Goal: Ask a question

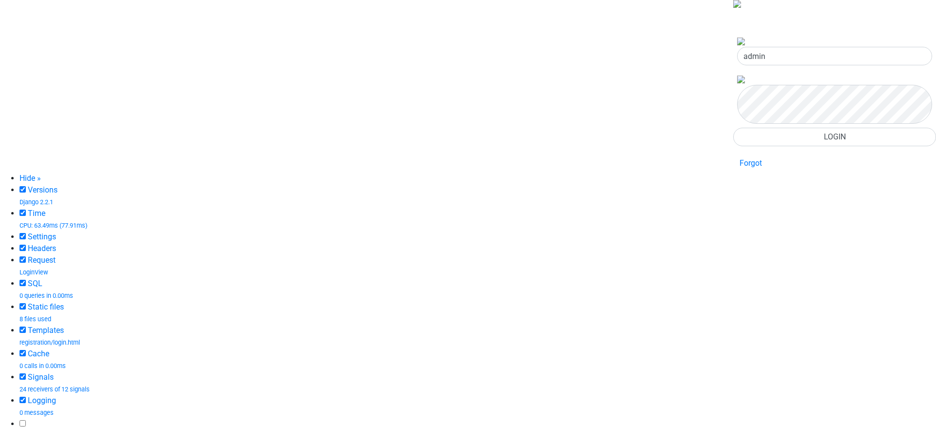
type input "admin"
click at [773, 146] on button "LOGIN" at bounding box center [834, 137] width 203 height 19
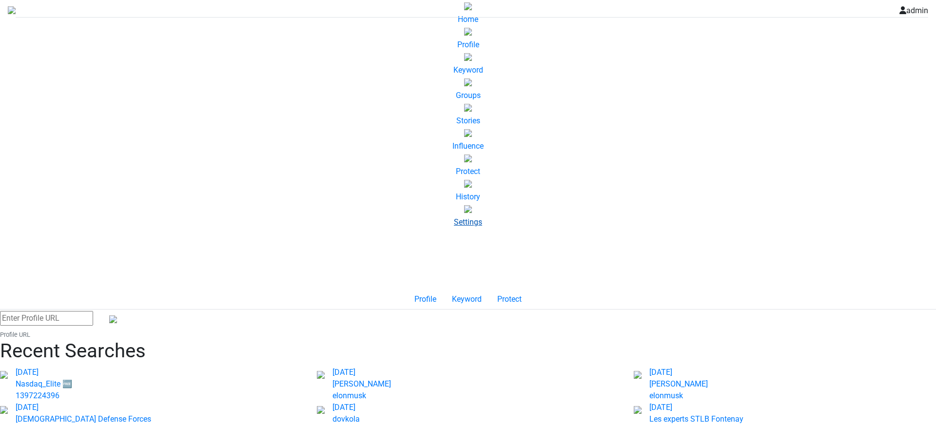
scroll to position [117, 0]
click at [460, 244] on icon at bounding box center [468, 236] width 16 height 16
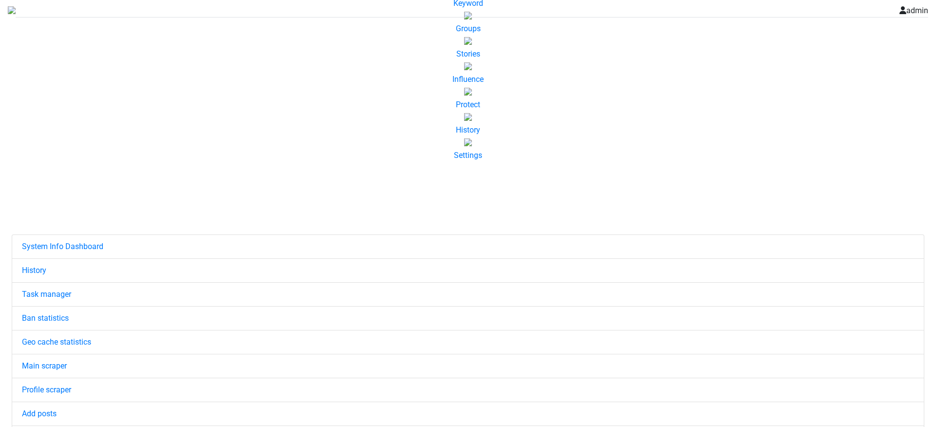
scroll to position [88, 0]
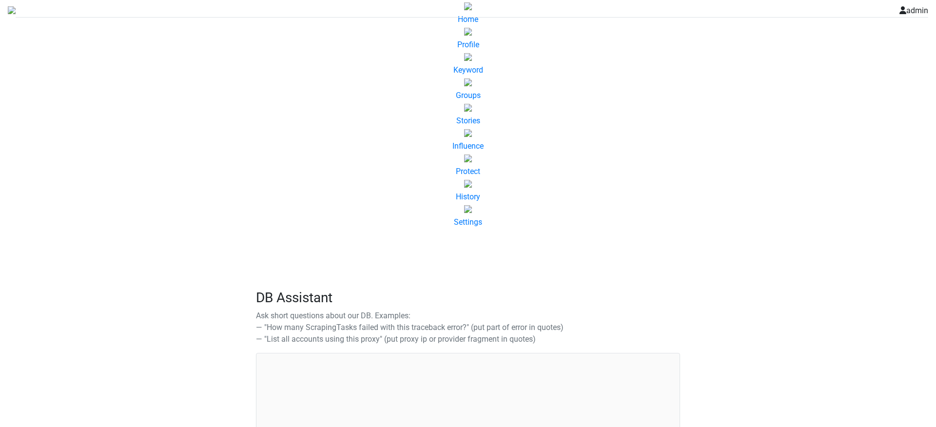
drag, startPoint x: 311, startPoint y: 99, endPoint x: 510, endPoint y: 100, distance: 199.4
click at [510, 310] on p "Ask short questions about our DB. Examples: — "How many ScrapingTasks failed wi…" at bounding box center [468, 327] width 424 height 35
copy p "How many ScrapingTasks failed with this traceback error?"
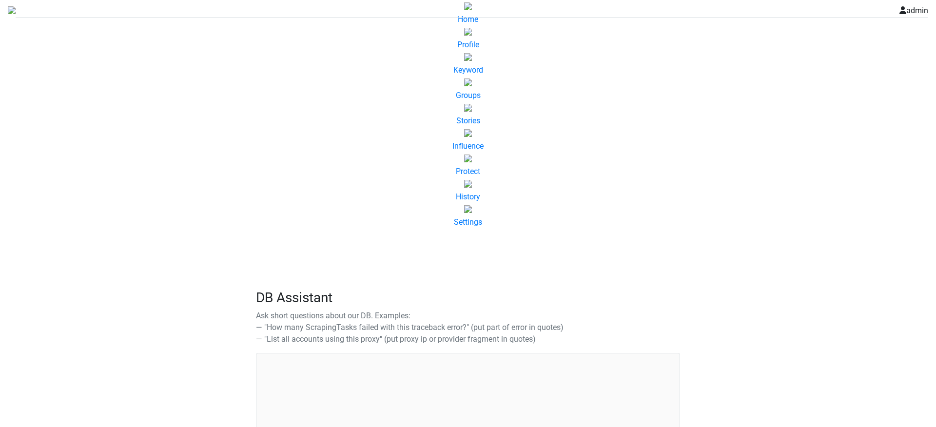
paste input "How many ScrapingTasks failed with this traceback error?"
type input "How many ScrapingTasks failed with this traceback error? "Proxy""
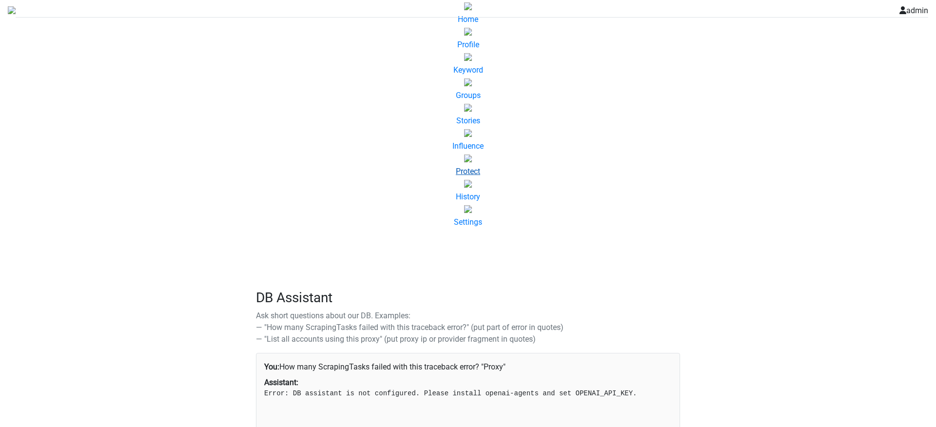
scroll to position [117, 0]
click at [460, 244] on icon at bounding box center [468, 236] width 16 height 16
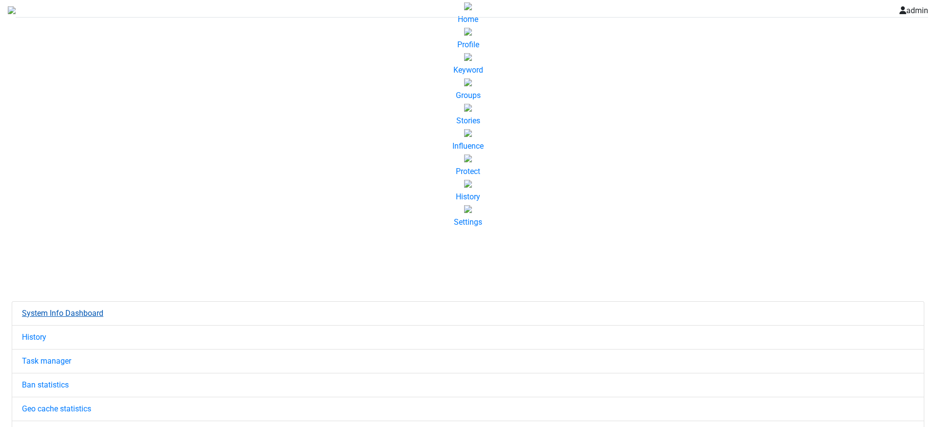
click at [184, 301] on link "System Info Dashboard" at bounding box center [468, 313] width 913 height 24
